Goal: Task Accomplishment & Management: Use online tool/utility

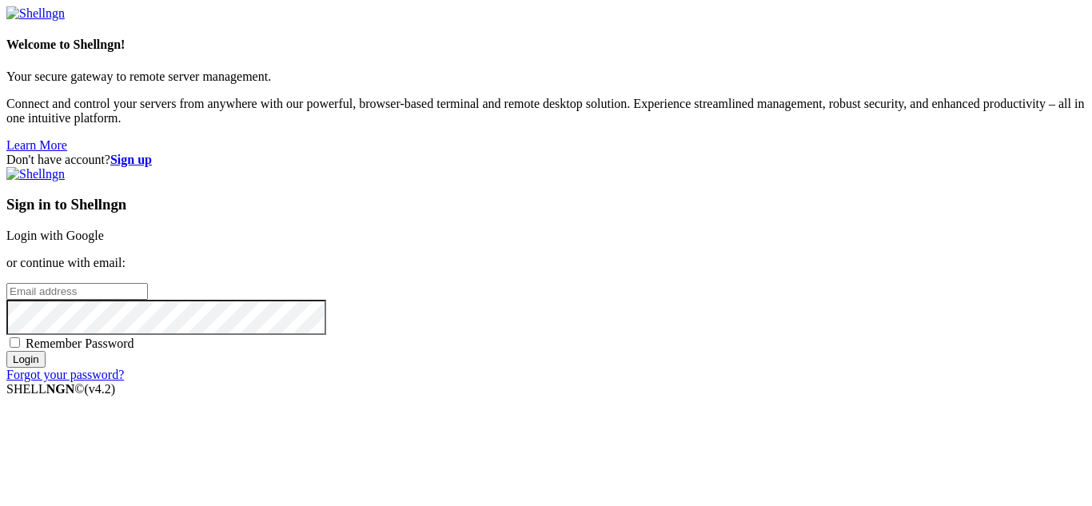
click at [104, 229] on link "Login with Google" at bounding box center [55, 236] width 98 height 14
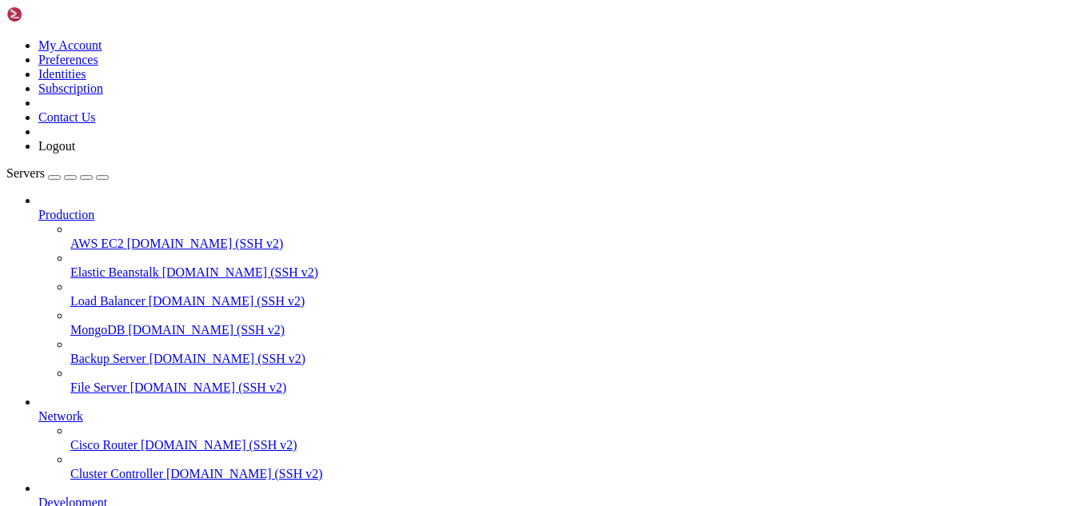
click at [6, 38] on icon at bounding box center [6, 38] width 0 height 0
click at [54, 177] on div "button" at bounding box center [54, 177] width 0 height 0
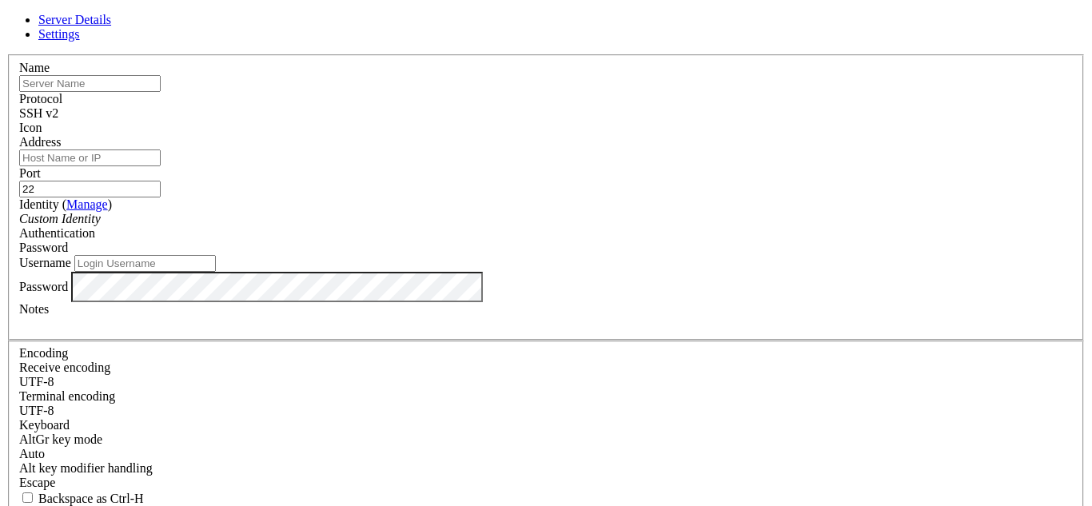
click at [161, 92] on input "text" at bounding box center [89, 83] width 141 height 17
type input "Panel CWP"
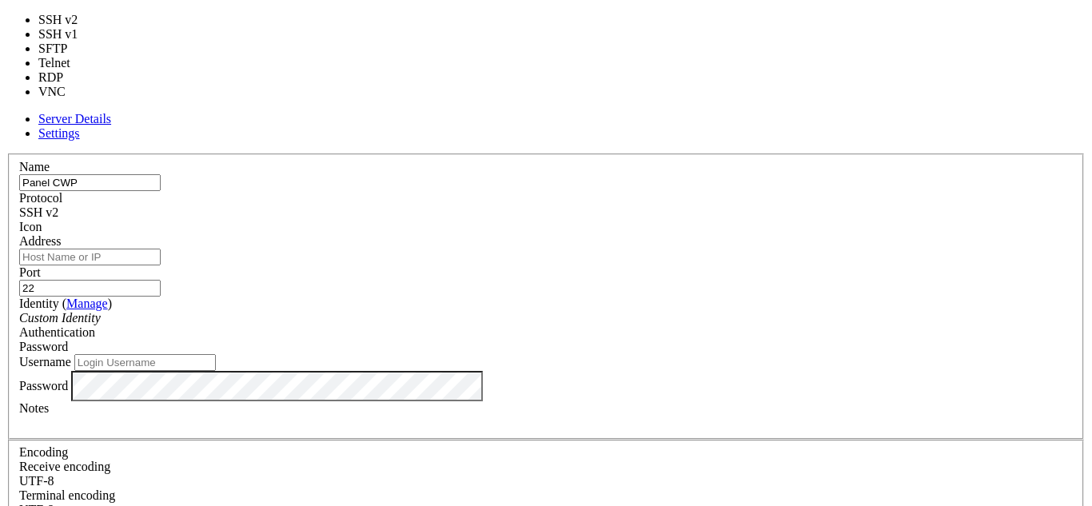
click at [643, 205] on div "SSH v2" at bounding box center [545, 212] width 1053 height 14
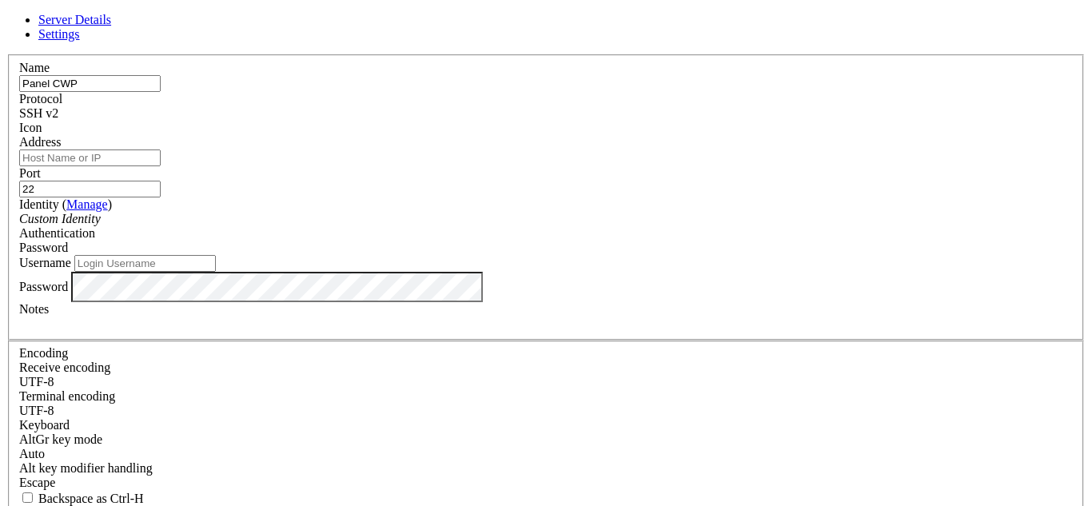
click at [161, 166] on input "Address" at bounding box center [89, 157] width 141 height 17
paste input "[TECHNICAL_ID]"
type input "[TECHNICAL_ID]"
click at [550, 226] on div "Custom Identity" at bounding box center [545, 219] width 1053 height 14
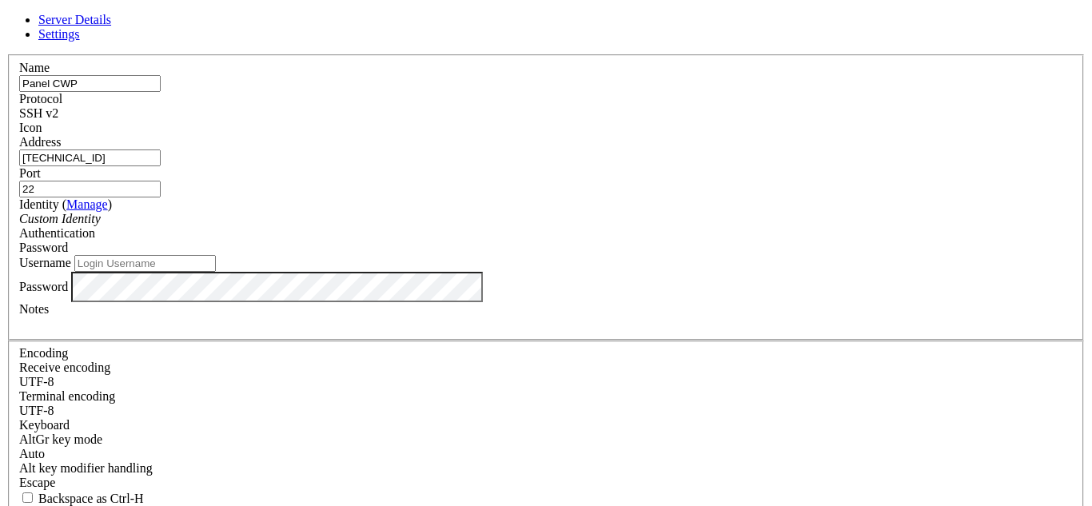
click at [216, 272] on input "Username" at bounding box center [144, 263] width 141 height 17
type input "root"
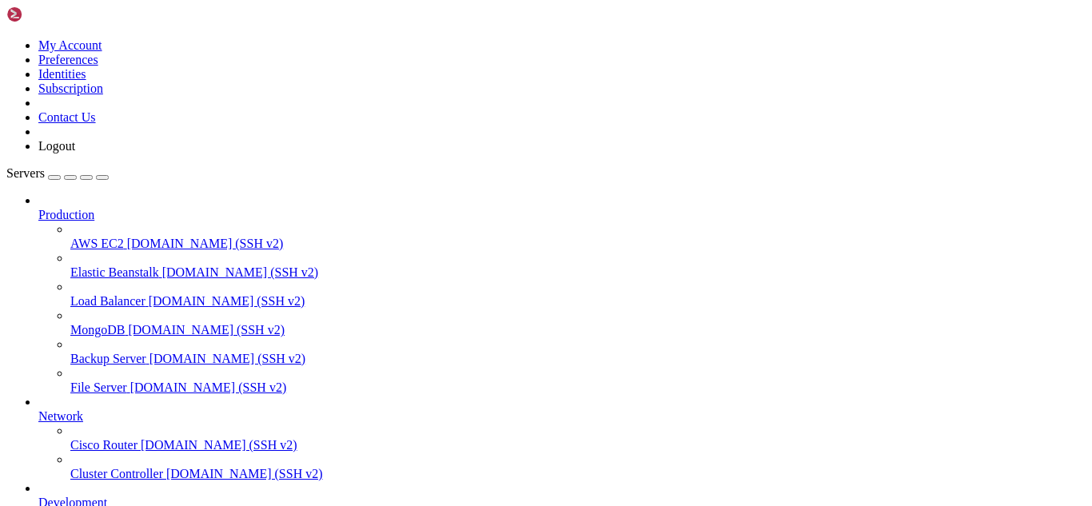
scroll to position [224, 0]
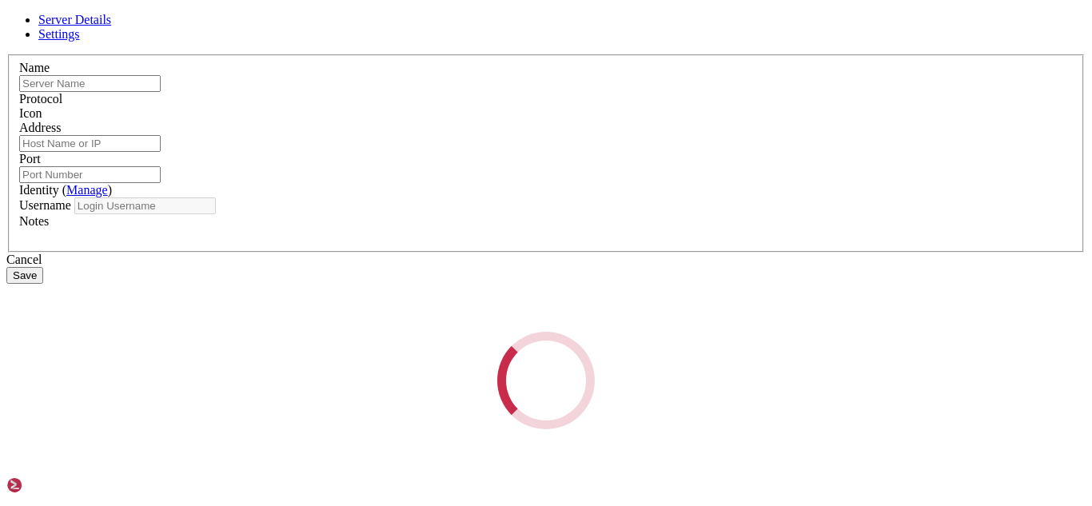
type input "Panel CWP"
type input "[TECHNICAL_ID]"
type input "22"
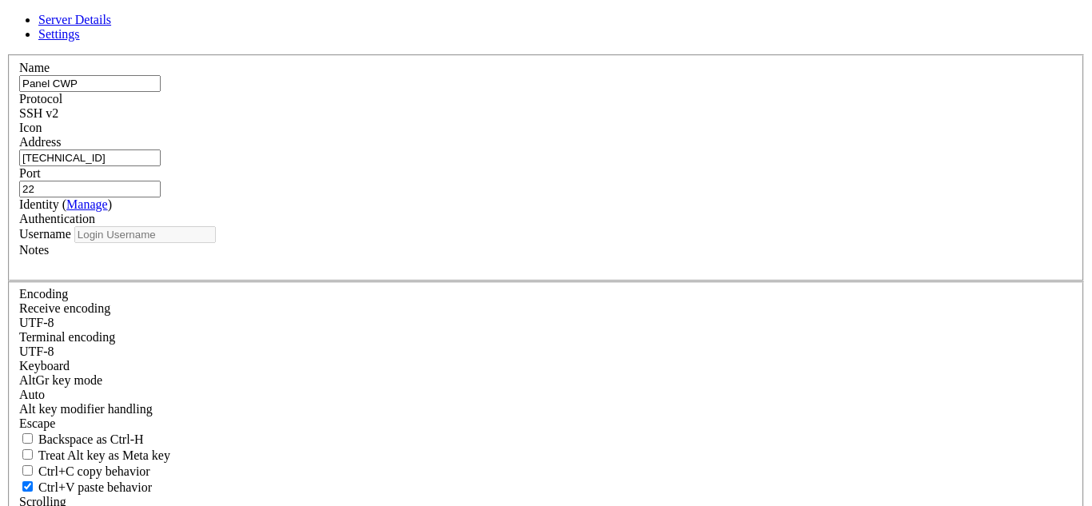
type input "root"
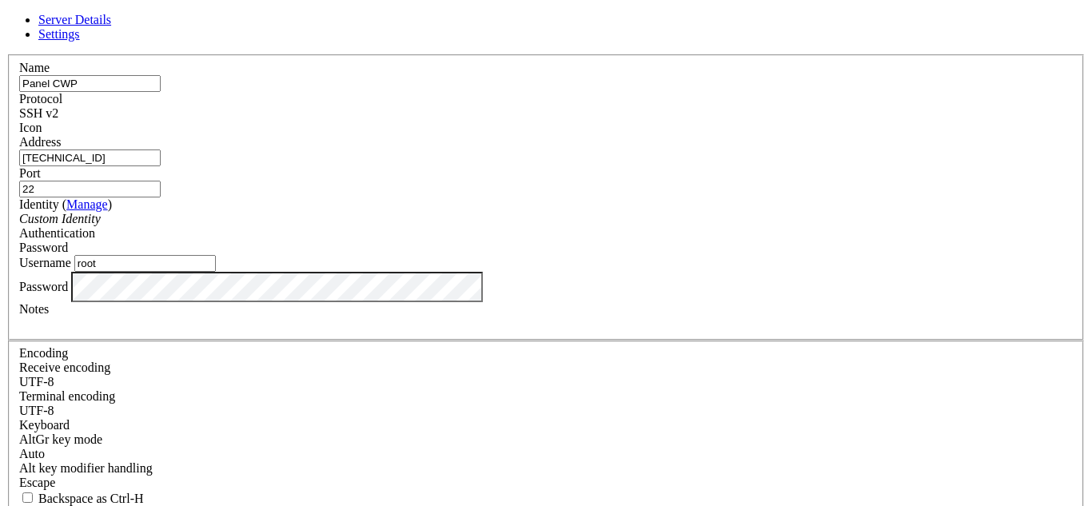
click at [299, 352] on div "Server Details Settings Name Panel CWP Protocol SSH v2 Icon" at bounding box center [545, 343] width 1079 height 660
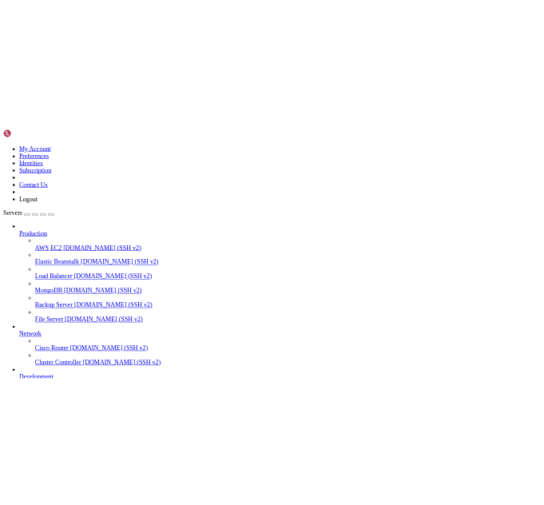
scroll to position [41, 0]
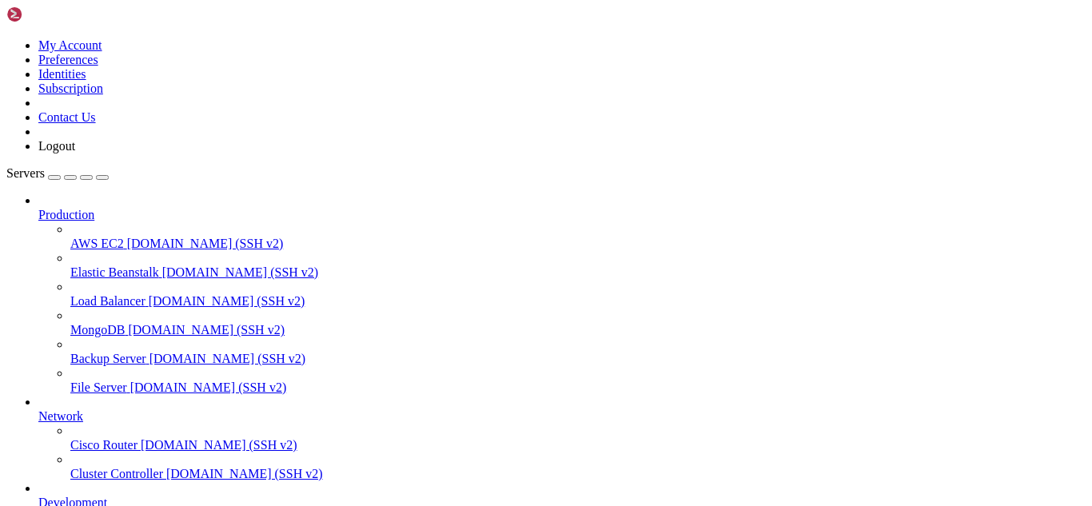
drag, startPoint x: 245, startPoint y: 1345, endPoint x: 205, endPoint y: 1279, distance: 77.4
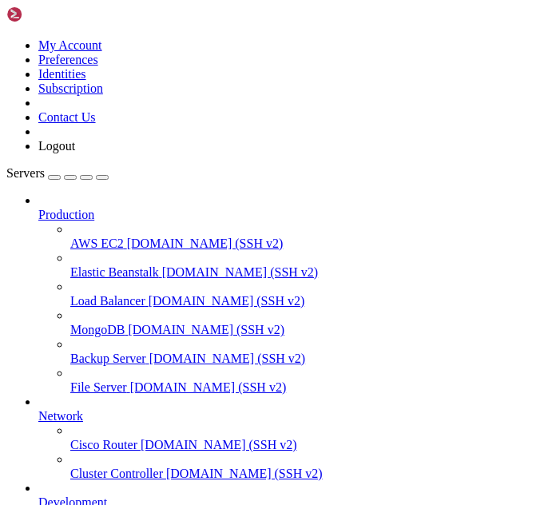
drag, startPoint x: 50, startPoint y: 1244, endPoint x: 36, endPoint y: 1253, distance: 16.6
drag, startPoint x: 26, startPoint y: 1231, endPoint x: 42, endPoint y: 1260, distance: 32.5
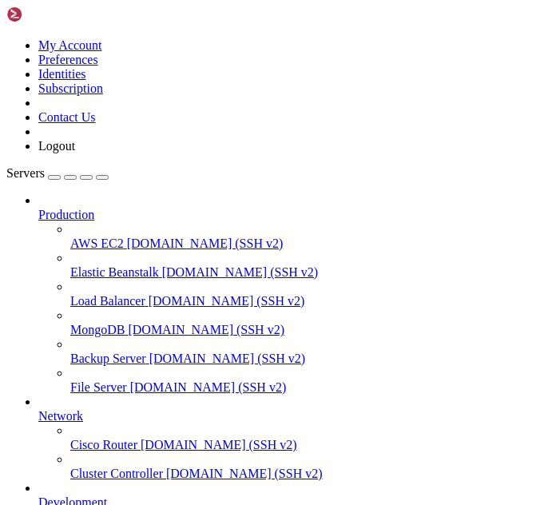
drag, startPoint x: 151, startPoint y: 1337, endPoint x: 236, endPoint y: 1217, distance: 146.8
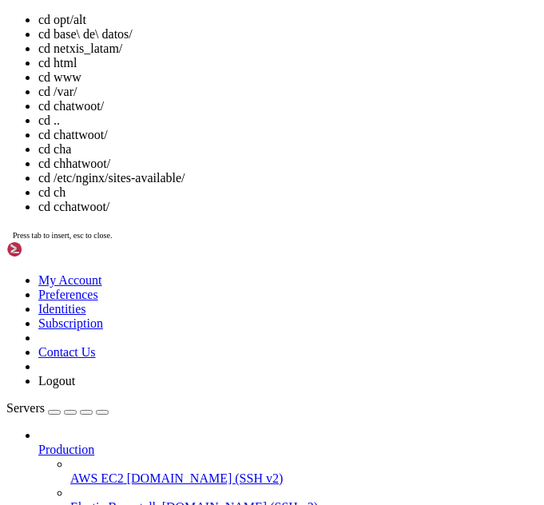
scroll to position [163, 0]
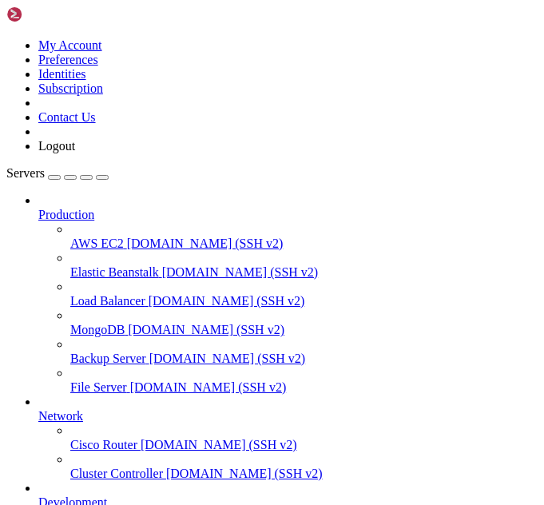
drag, startPoint x: 154, startPoint y: 1339, endPoint x: 222, endPoint y: 1343, distance: 68.1
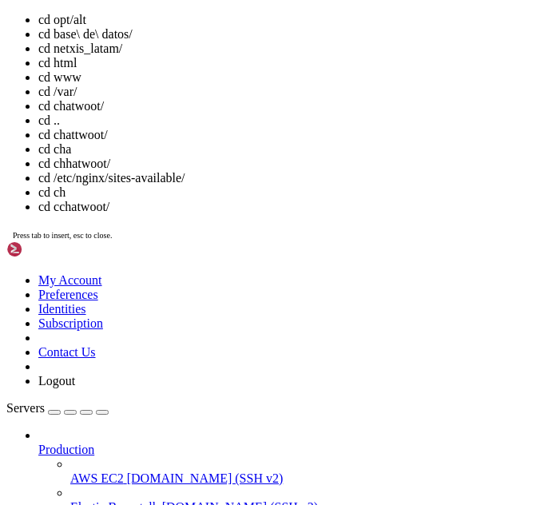
scroll to position [326, 0]
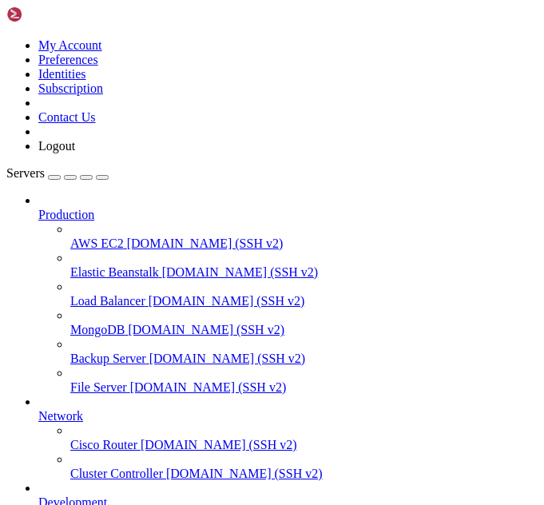
drag, startPoint x: 157, startPoint y: 1341, endPoint x: 196, endPoint y: 1338, distance: 39.3
